Goal: Task Accomplishment & Management: Manage account settings

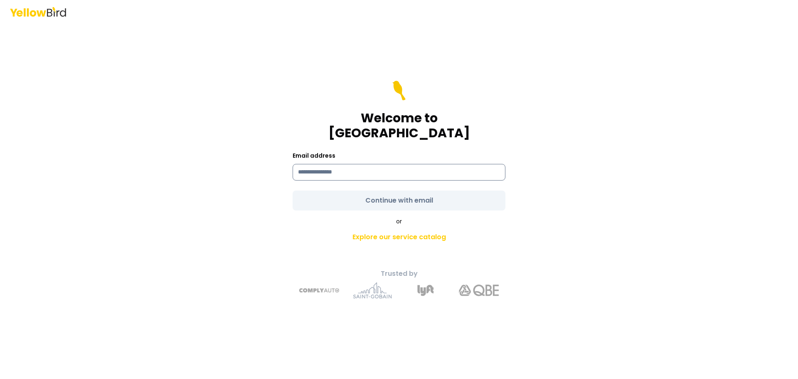
click at [369, 170] on input at bounding box center [399, 172] width 213 height 17
type input "**********"
click at [422, 188] on form "**********" at bounding box center [399, 146] width 213 height 130
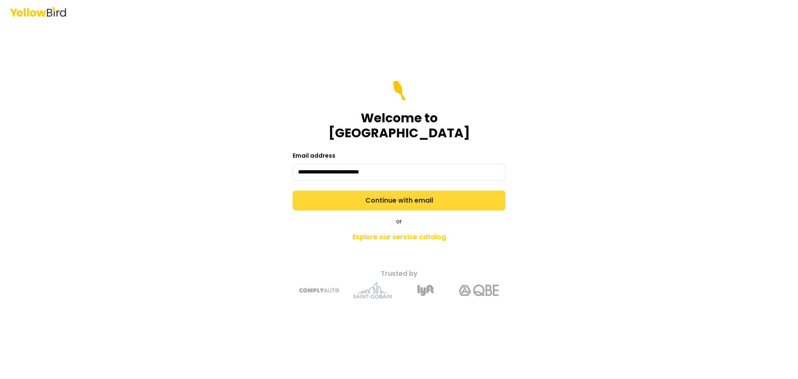
click at [426, 191] on button "Continue with email" at bounding box center [399, 200] width 213 height 20
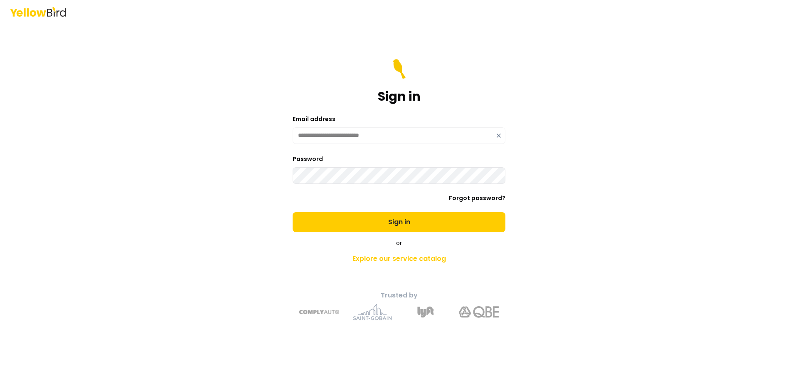
click at [293, 212] on button "Sign in" at bounding box center [399, 222] width 213 height 20
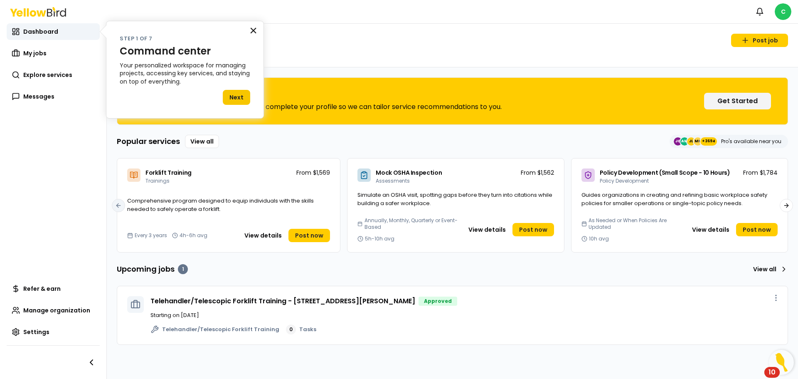
click at [253, 30] on button "×" at bounding box center [253, 30] width 8 height 13
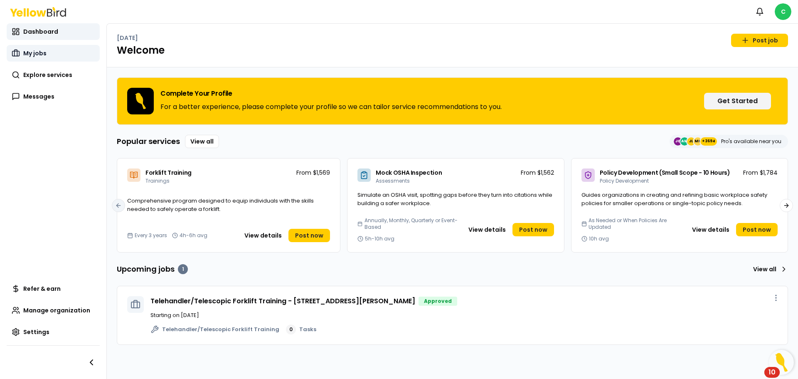
click at [34, 54] on span "My jobs" at bounding box center [34, 53] width 23 height 8
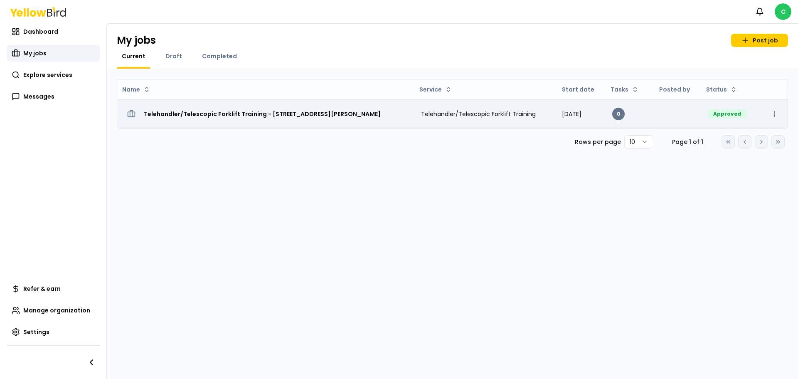
click at [364, 118] on h3 "Telehandler/Telescopic Forklift Training - [STREET_ADDRESS][PERSON_NAME]" at bounding box center [262, 113] width 237 height 15
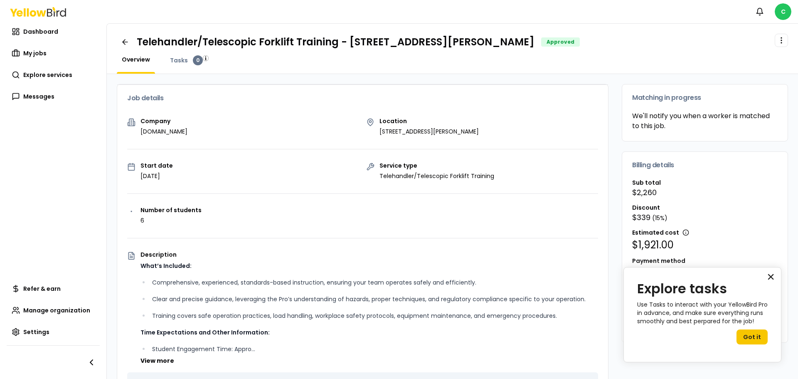
click at [772, 279] on button "×" at bounding box center [771, 276] width 8 height 13
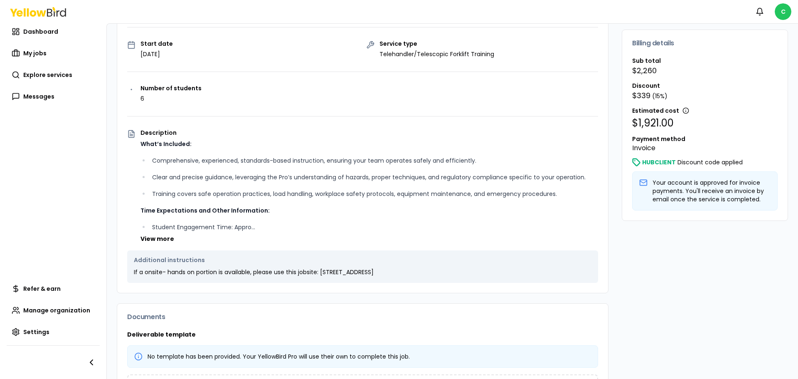
scroll to position [108, 0]
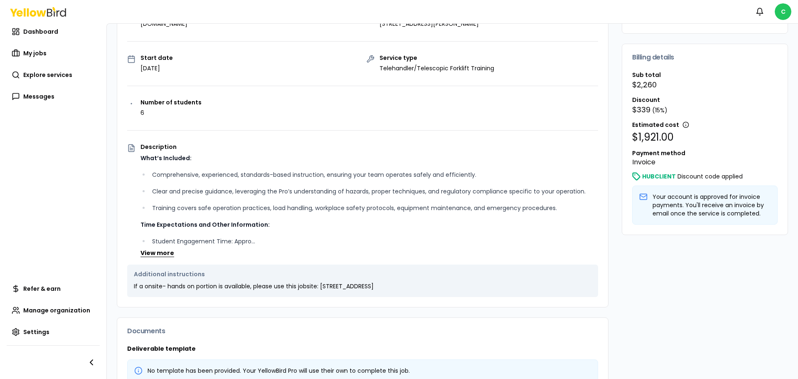
click at [163, 254] on button "View more" at bounding box center [158, 253] width 34 height 8
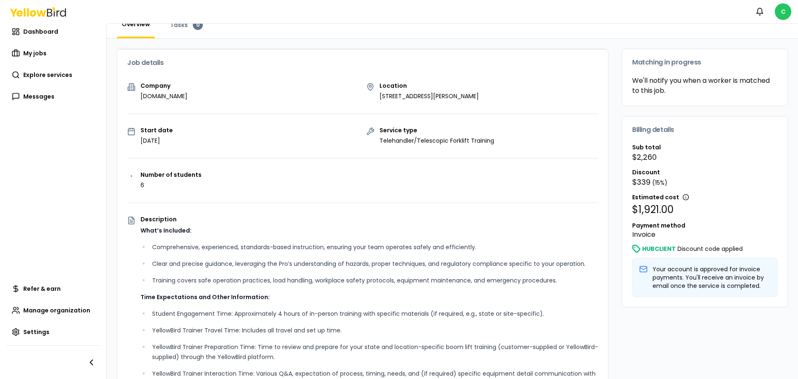
scroll to position [0, 0]
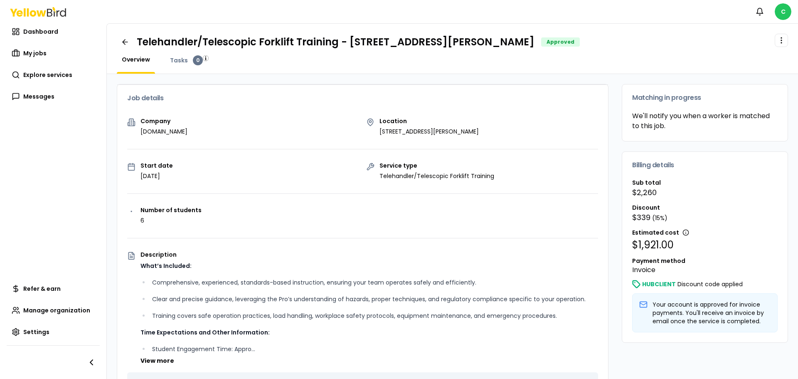
drag, startPoint x: 553, startPoint y: 44, endPoint x: 348, endPoint y: 36, distance: 204.7
click at [348, 36] on h1 "Telehandler/Telescopic Forklift Training - [STREET_ADDRESS][PERSON_NAME]" at bounding box center [336, 41] width 398 height 13
click at [622, 51] on div "Telehandler/Telescopic Forklift Training - [STREET_ADDRESS][PERSON_NAME] Approv…" at bounding box center [452, 49] width 691 height 50
drag, startPoint x: 551, startPoint y: 43, endPoint x: 349, endPoint y: 42, distance: 202.0
click at [349, 42] on h1 "Telehandler/Telescopic Forklift Training - [STREET_ADDRESS][PERSON_NAME]" at bounding box center [336, 41] width 398 height 13
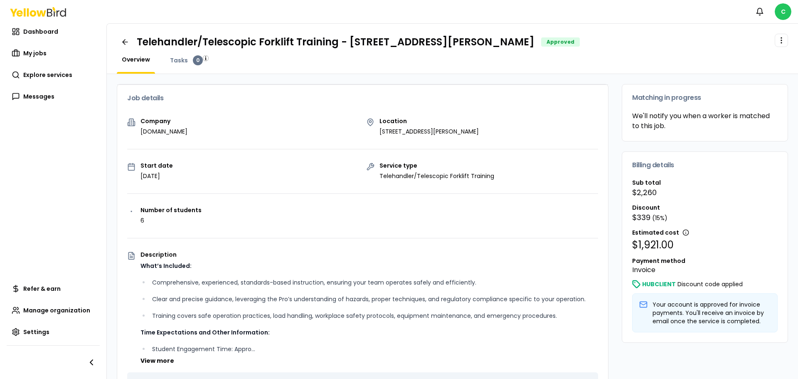
click at [395, 63] on div "Overview Tasks 0" at bounding box center [452, 64] width 671 height 18
drag, startPoint x: 347, startPoint y: 42, endPoint x: 552, endPoint y: 44, distance: 205.4
click at [535, 44] on h1 "Telehandler/Telescopic Forklift Training - [STREET_ADDRESS][PERSON_NAME]" at bounding box center [336, 41] width 398 height 13
drag, startPoint x: 553, startPoint y: 43, endPoint x: 349, endPoint y: 44, distance: 203.7
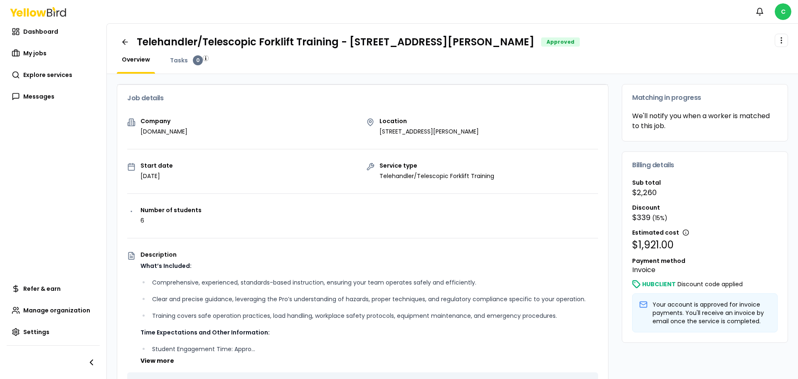
click at [349, 44] on h1 "Telehandler/Telescopic Forklift Training - [STREET_ADDRESS][PERSON_NAME]" at bounding box center [336, 41] width 398 height 13
click at [372, 56] on div "Overview Tasks 0" at bounding box center [452, 64] width 671 height 18
drag, startPoint x: 348, startPoint y: 42, endPoint x: 554, endPoint y: 43, distance: 206.6
click at [554, 43] on div "Telehandler/Telescopic Forklift Training - [STREET_ADDRESS][PERSON_NAME] Approv…" at bounding box center [358, 41] width 443 height 13
click at [555, 47] on div "Telehandler/Telescopic Forklift Training - [STREET_ADDRESS][PERSON_NAME] Approv…" at bounding box center [358, 41] width 443 height 13
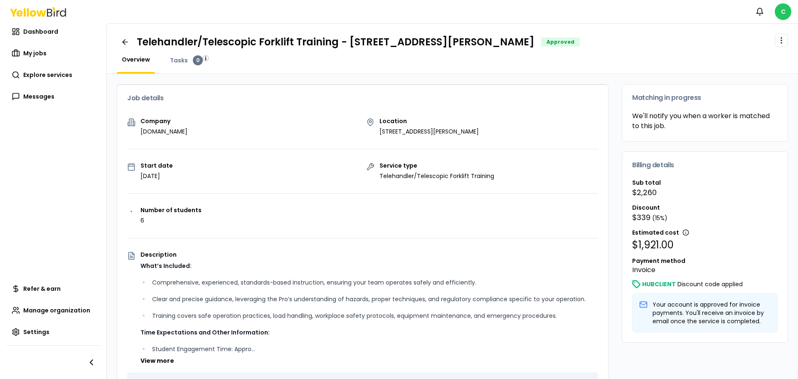
drag, startPoint x: 552, startPoint y: 42, endPoint x: 348, endPoint y: 39, distance: 204.1
click at [348, 39] on h1 "Telehandler/Telescopic Forklift Training - [STREET_ADDRESS][PERSON_NAME]" at bounding box center [336, 41] width 398 height 13
drag, startPoint x: 348, startPoint y: 39, endPoint x: 557, endPoint y: 46, distance: 209.2
click at [557, 46] on div "Telehandler/Telescopic Forklift Training - [STREET_ADDRESS][PERSON_NAME] Approv…" at bounding box center [358, 41] width 443 height 13
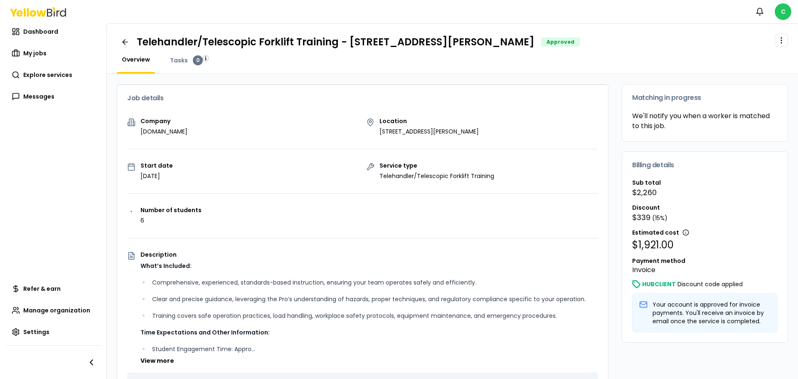
click at [555, 42] on div "Telehandler/Telescopic Forklift Training - [STREET_ADDRESS][PERSON_NAME] Approv…" at bounding box center [358, 41] width 443 height 13
drag, startPoint x: 555, startPoint y: 42, endPoint x: 347, endPoint y: 42, distance: 207.4
click at [347, 42] on div "Telehandler/Telescopic Forklift Training - [STREET_ADDRESS][PERSON_NAME] Approv…" at bounding box center [358, 41] width 443 height 13
click at [347, 42] on h1 "Telehandler/Telescopic Forklift Training - [STREET_ADDRESS][PERSON_NAME]" at bounding box center [336, 41] width 398 height 13
drag, startPoint x: 347, startPoint y: 42, endPoint x: 533, endPoint y: 43, distance: 186.2
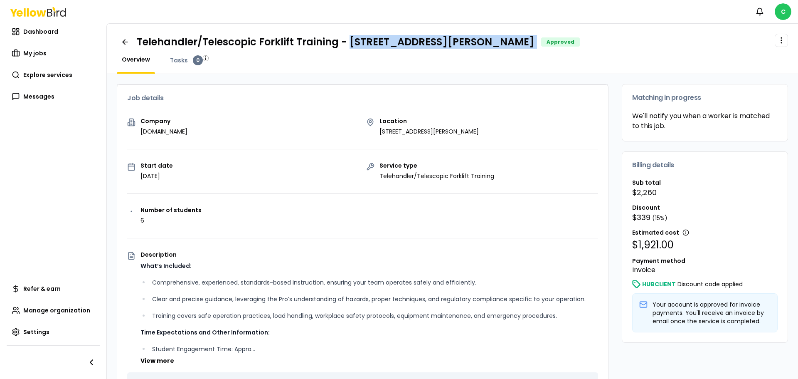
click at [533, 43] on h1 "Telehandler/Telescopic Forklift Training - [STREET_ADDRESS][PERSON_NAME]" at bounding box center [336, 41] width 398 height 13
click at [654, 48] on div "Telehandler/Telescopic Forklift Training - [STREET_ADDRESS][PERSON_NAME] Approv…" at bounding box center [452, 42] width 671 height 17
